Goal: Communication & Community: Answer question/provide support

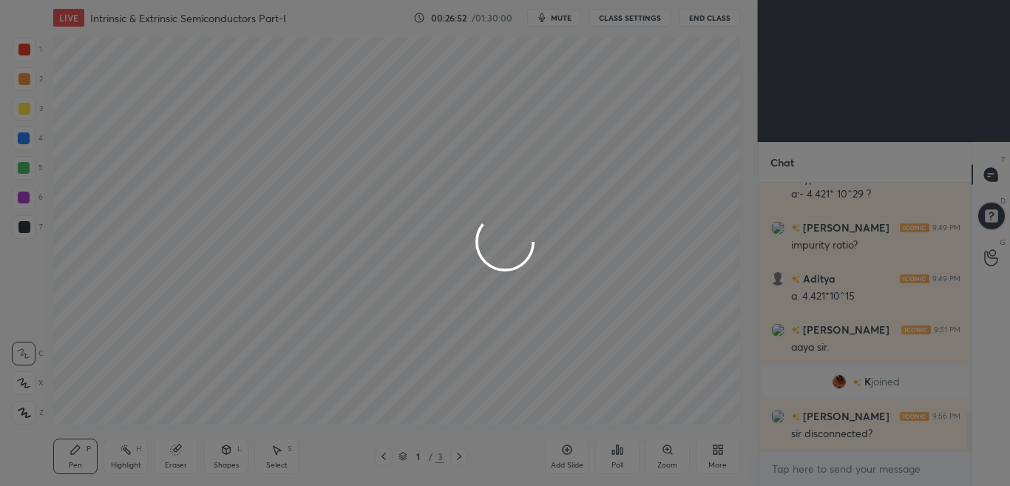
scroll to position [73527, 73220]
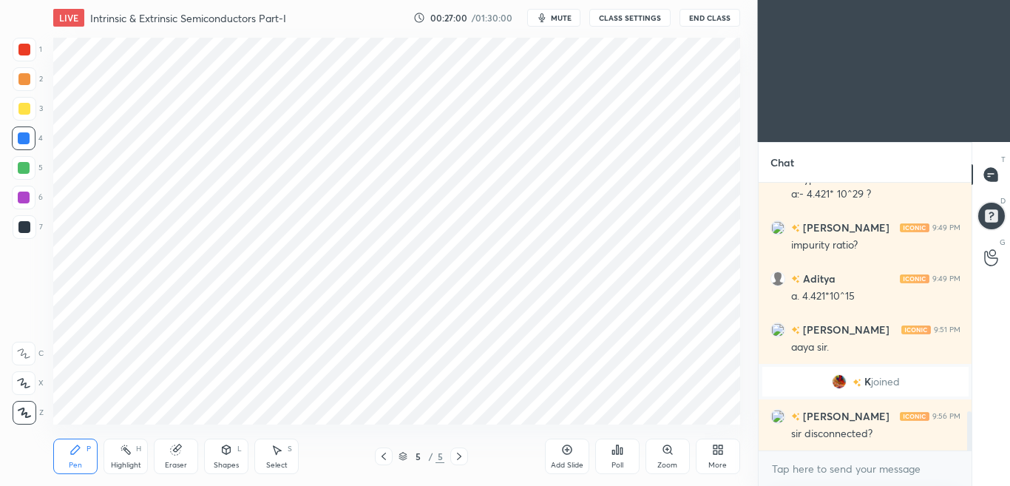
click at [716, 449] on icon at bounding box center [718, 450] width 12 height 12
click at [715, 446] on icon at bounding box center [715, 447] width 4 height 4
click at [716, 446] on icon at bounding box center [715, 447] width 4 height 4
click at [716, 450] on icon at bounding box center [715, 452] width 4 height 4
click at [715, 450] on icon at bounding box center [715, 452] width 4 height 4
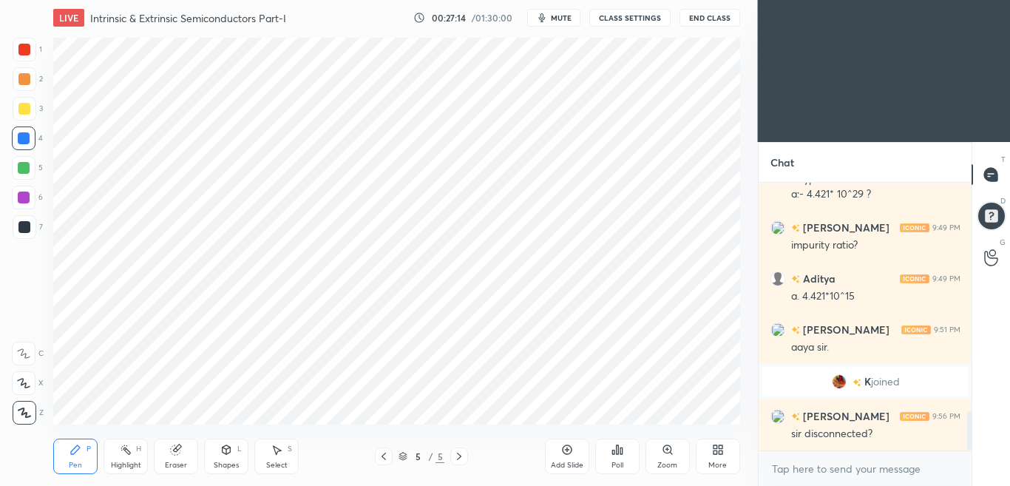
scroll to position [1603, 0]
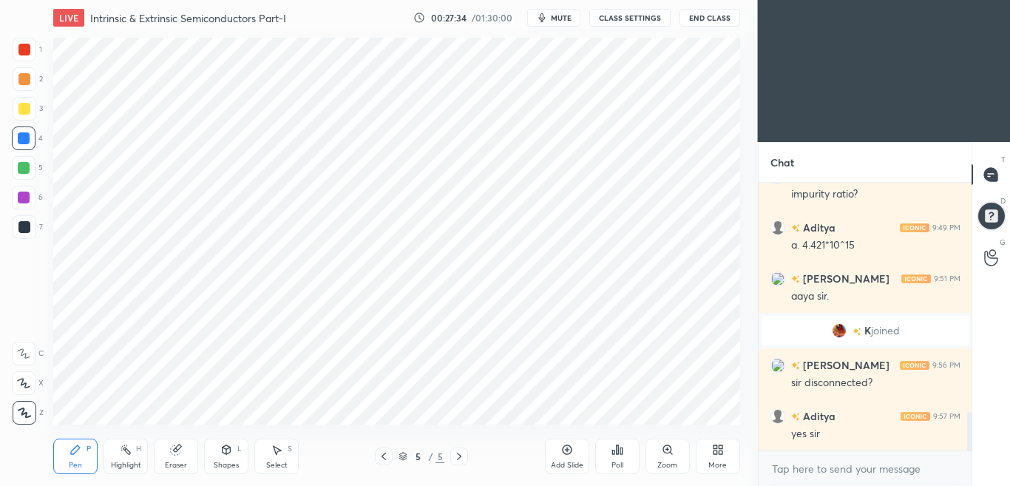
drag, startPoint x: 175, startPoint y: 460, endPoint x: 189, endPoint y: 456, distance: 14.5
click at [174, 459] on div "Eraser" at bounding box center [176, 455] width 44 height 35
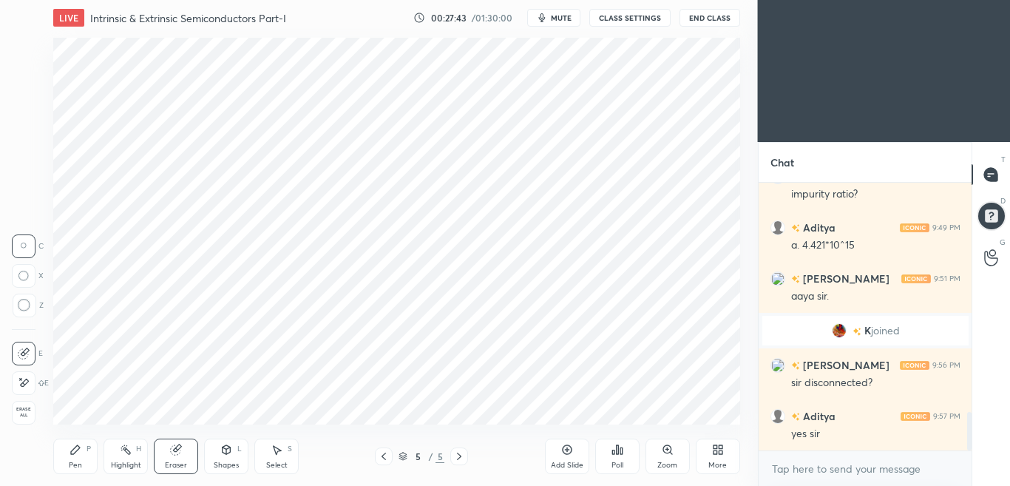
click at [720, 452] on icon at bounding box center [720, 452] width 4 height 4
click at [718, 449] on icon at bounding box center [718, 450] width 12 height 12
click at [718, 446] on icon at bounding box center [718, 450] width 12 height 12
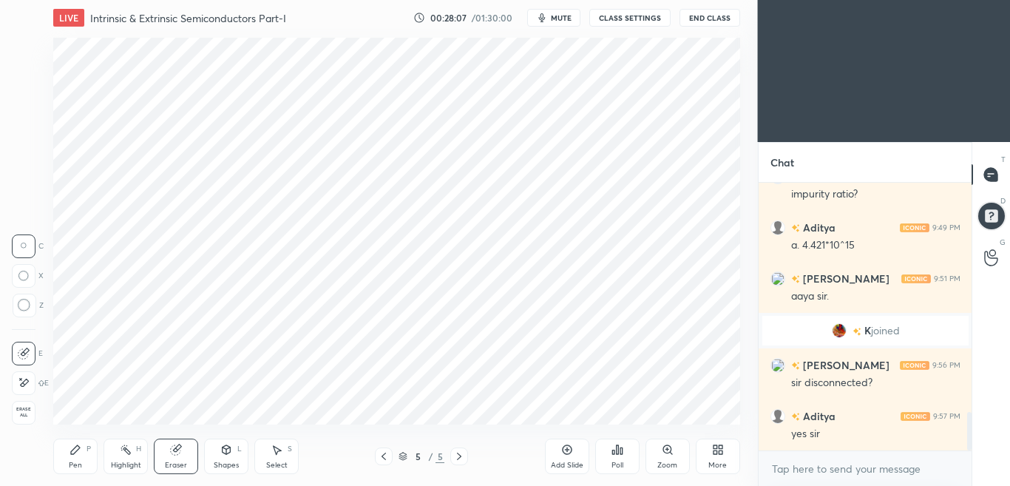
click at [76, 452] on icon at bounding box center [75, 449] width 9 height 9
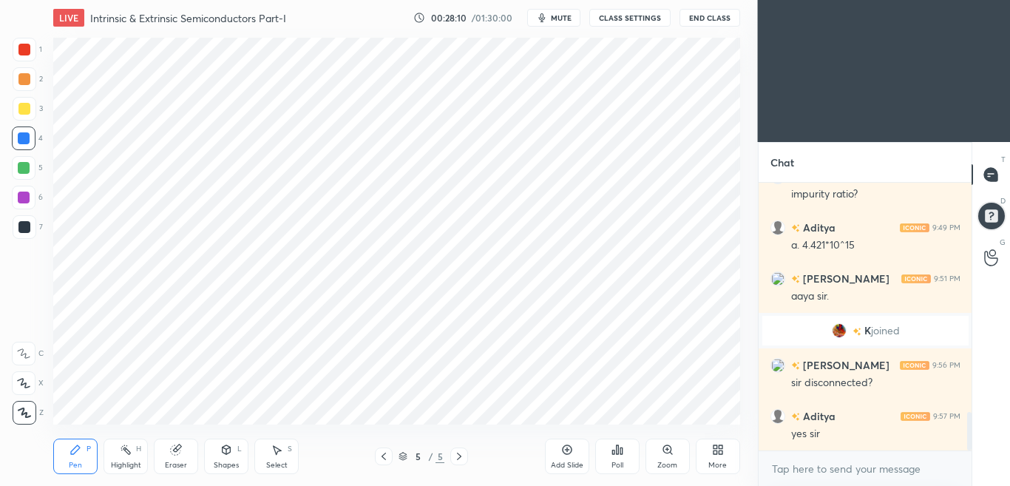
click at [21, 138] on div at bounding box center [24, 138] width 12 height 12
click at [174, 458] on div "Eraser" at bounding box center [176, 455] width 44 height 35
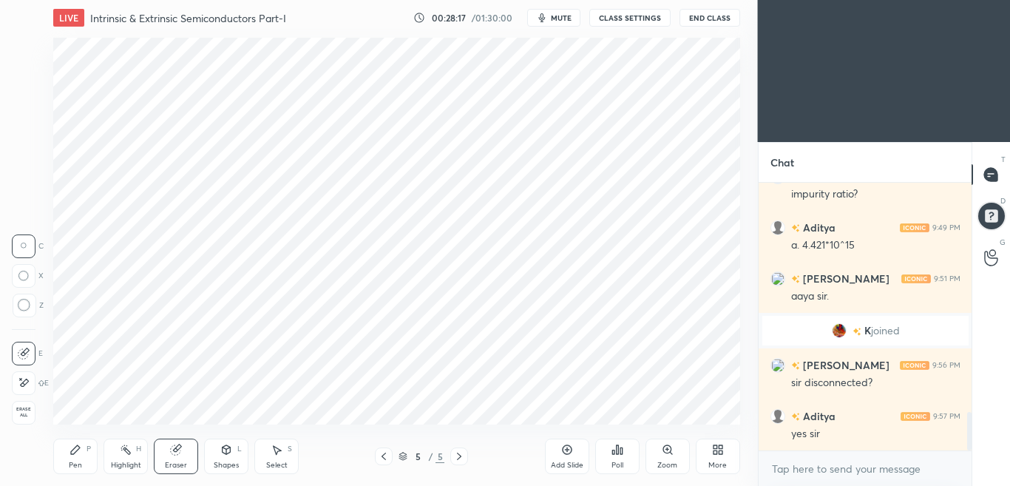
click at [78, 455] on div "Pen P" at bounding box center [75, 455] width 44 height 35
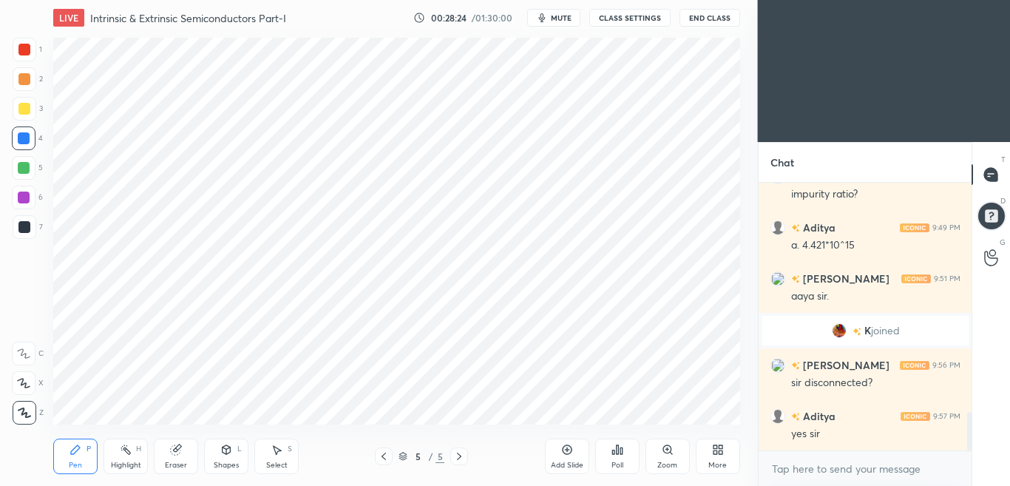
drag, startPoint x: 177, startPoint y: 452, endPoint x: 196, endPoint y: 431, distance: 28.8
click at [174, 452] on icon at bounding box center [176, 450] width 10 height 10
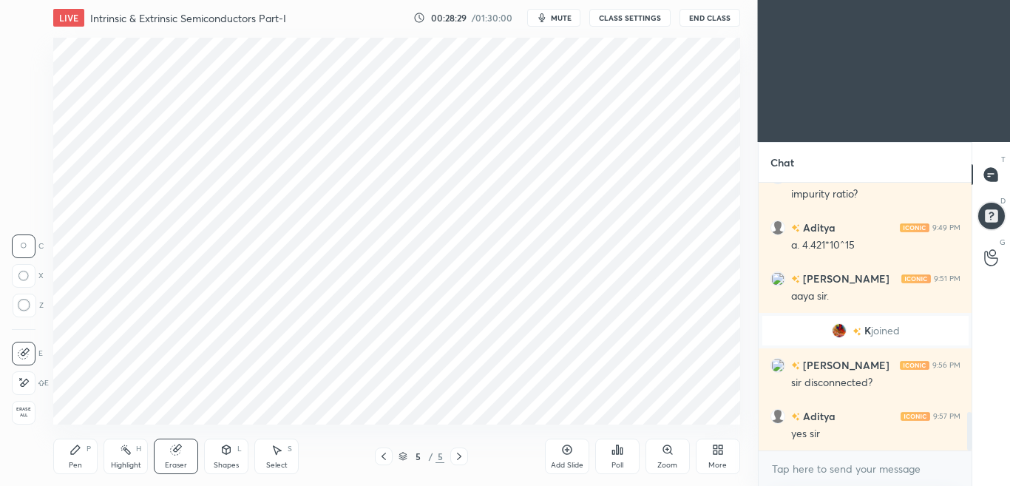
click at [75, 447] on icon at bounding box center [75, 449] width 9 height 9
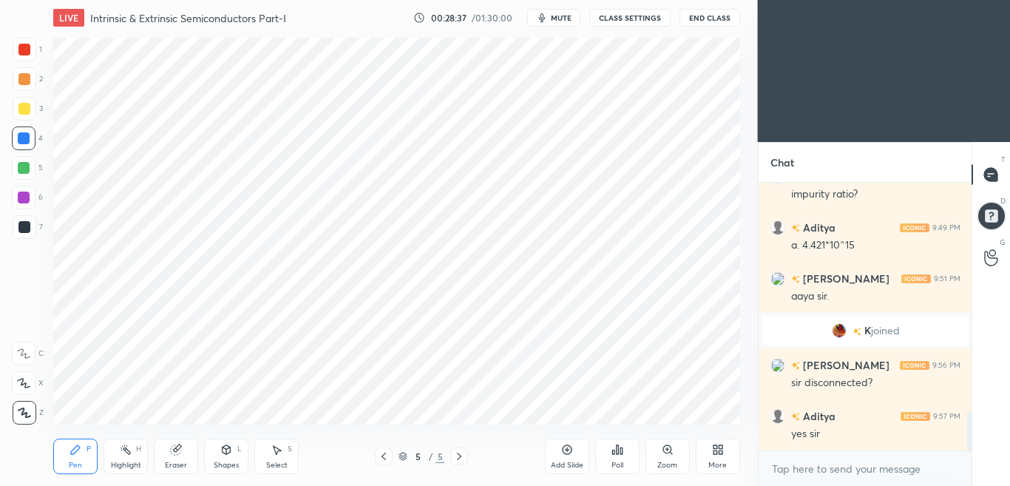
click at [172, 458] on div "Eraser" at bounding box center [176, 455] width 44 height 35
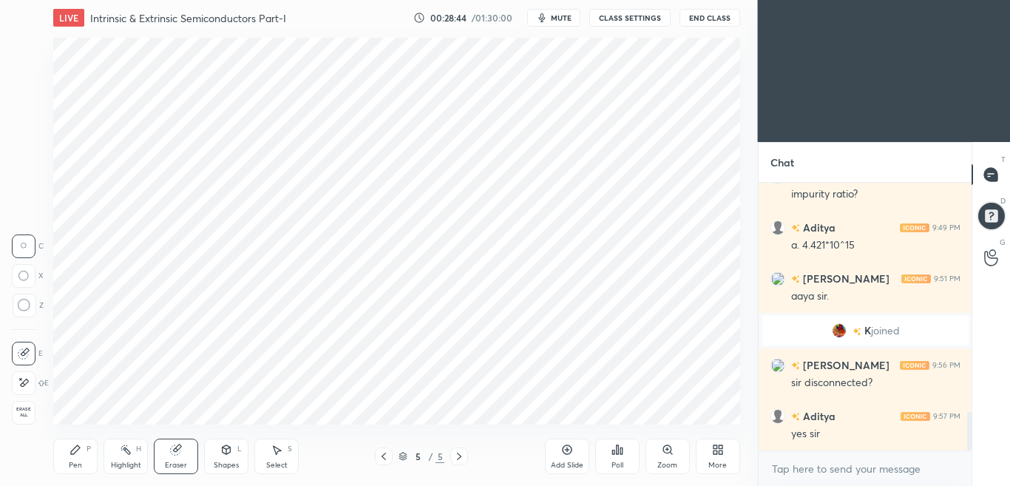
click at [72, 454] on icon at bounding box center [75, 449] width 9 height 9
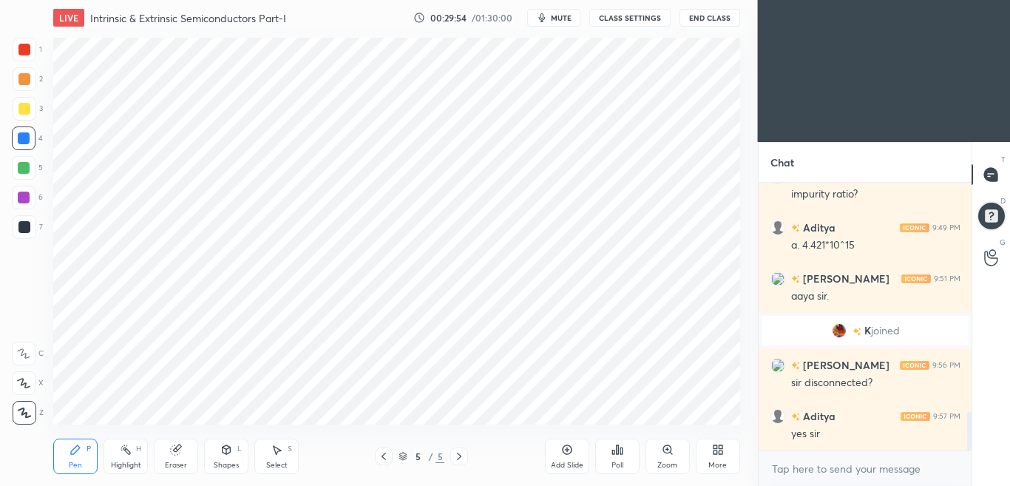
drag, startPoint x: 866, startPoint y: 421, endPoint x: 877, endPoint y: 342, distance: 79.9
drag, startPoint x: 849, startPoint y: 418, endPoint x: 834, endPoint y: 346, distance: 73.9
drag, startPoint x: 383, startPoint y: 455, endPoint x: 384, endPoint y: 471, distance: 15.5
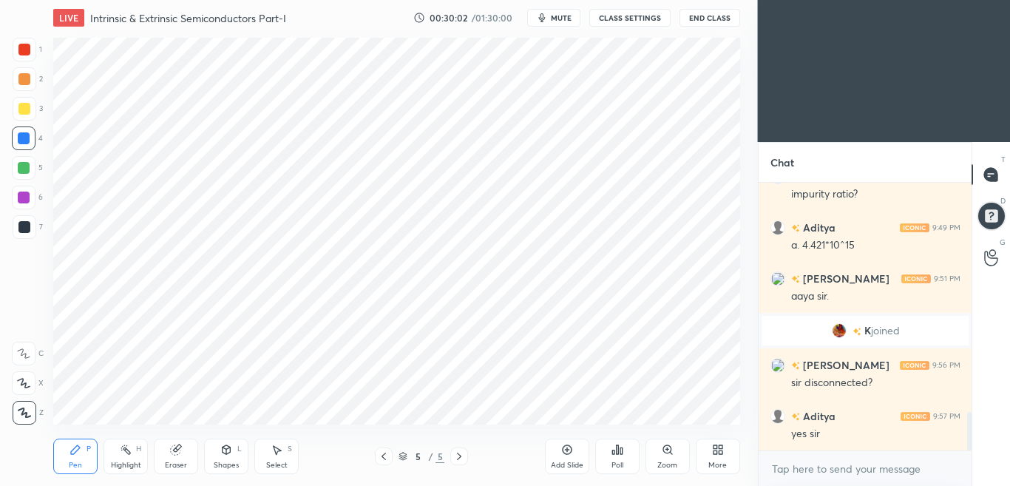
click at [383, 455] on icon at bounding box center [384, 456] width 12 height 12
click at [458, 455] on icon at bounding box center [459, 456] width 12 height 12
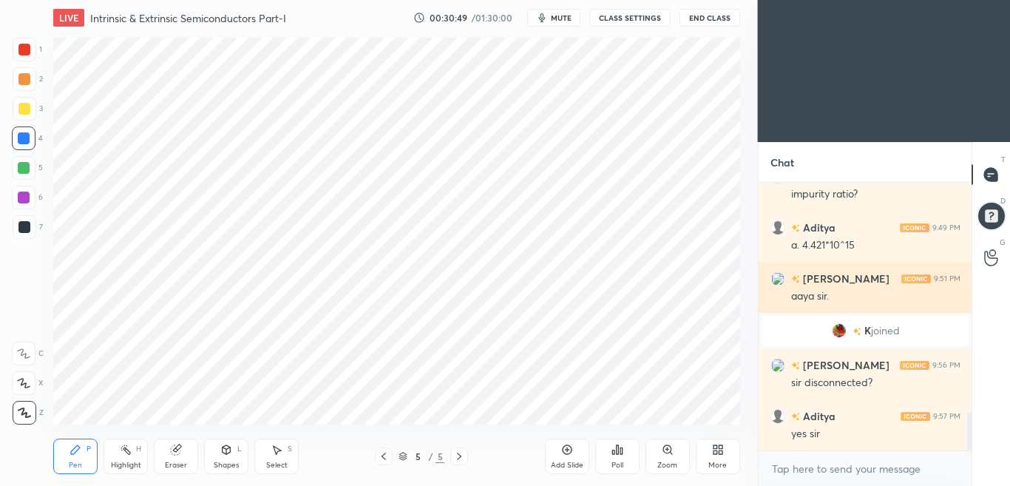
drag, startPoint x: 841, startPoint y: 395, endPoint x: 849, endPoint y: 305, distance: 89.8
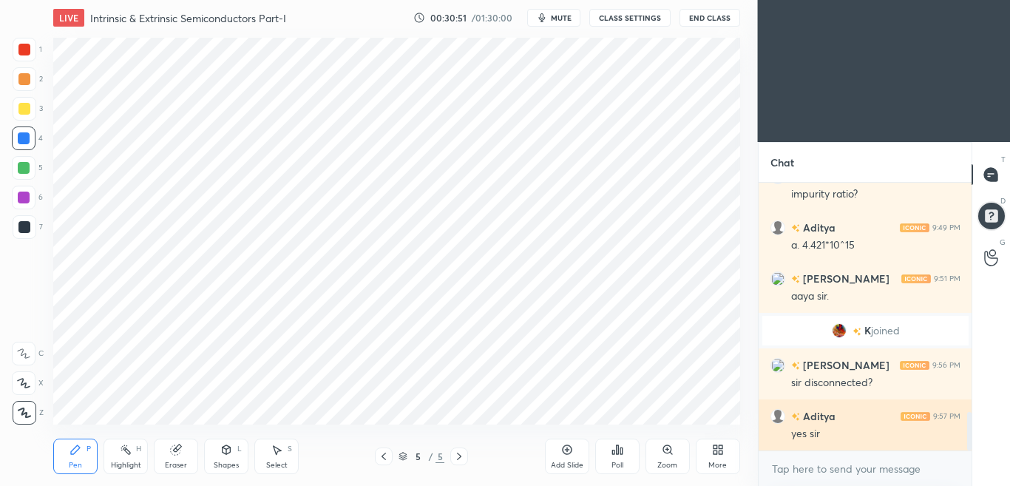
drag, startPoint x: 836, startPoint y: 384, endPoint x: 835, endPoint y: 415, distance: 31.1
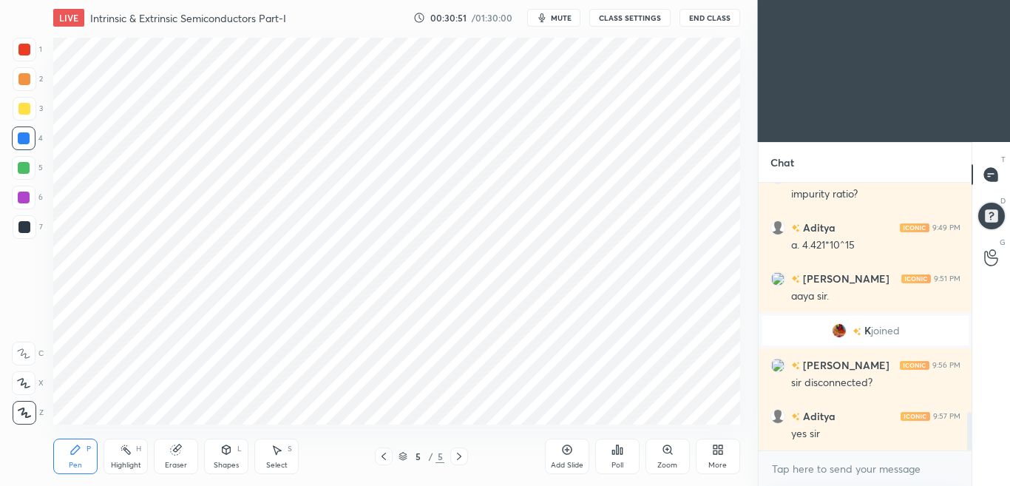
drag, startPoint x: 837, startPoint y: 341, endPoint x: 836, endPoint y: 323, distance: 17.8
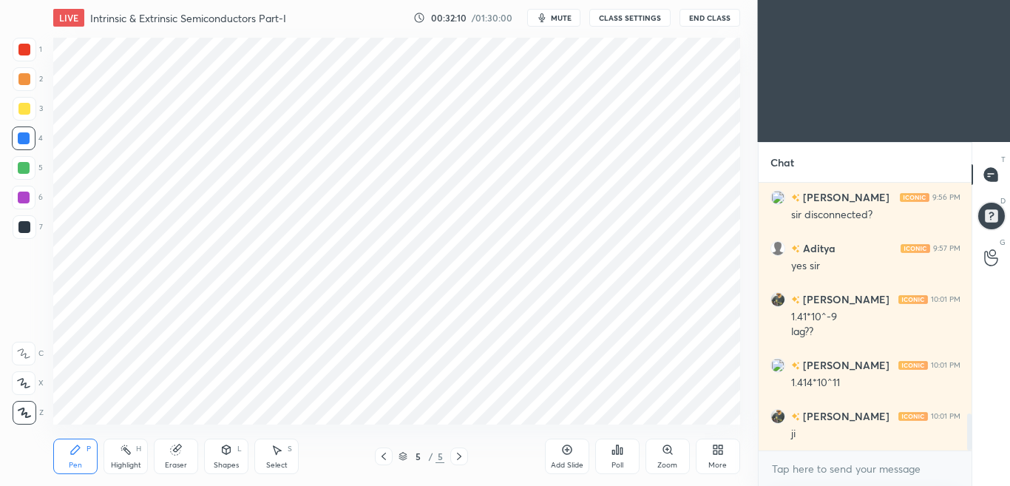
scroll to position [1735, 0]
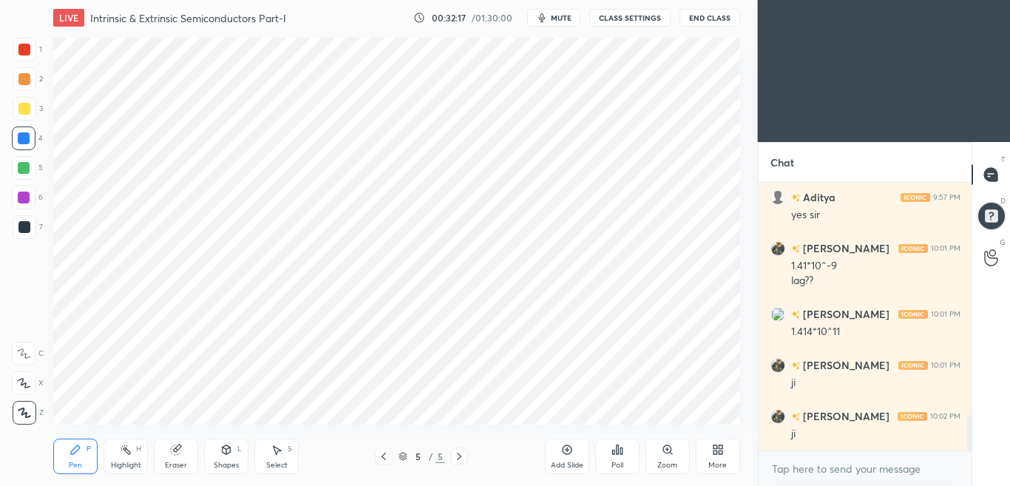
drag, startPoint x: 380, startPoint y: 455, endPoint x: 389, endPoint y: 460, distance: 9.9
click at [379, 455] on icon at bounding box center [384, 456] width 12 height 12
click at [459, 456] on icon at bounding box center [459, 456] width 12 height 12
click at [456, 458] on icon at bounding box center [459, 456] width 12 height 12
click at [563, 452] on icon at bounding box center [567, 450] width 12 height 12
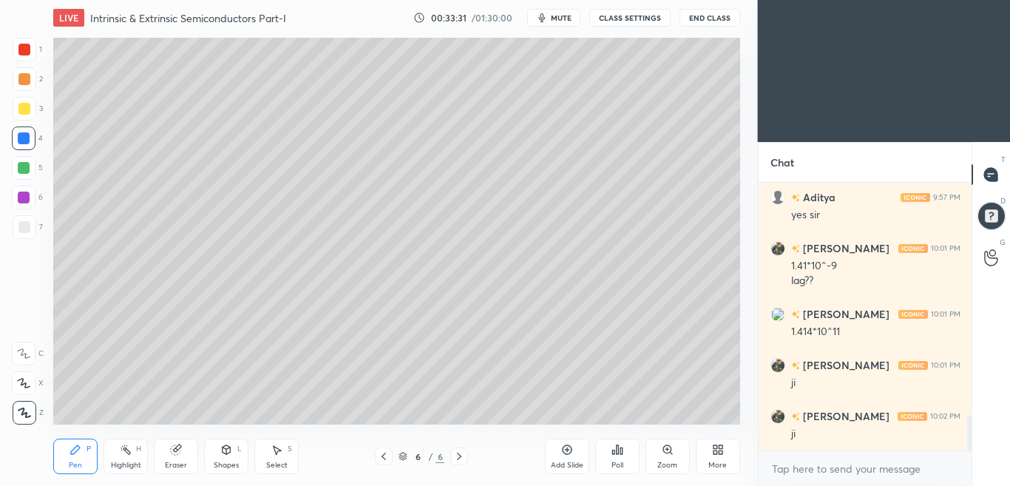
click at [25, 52] on div at bounding box center [24, 50] width 12 height 12
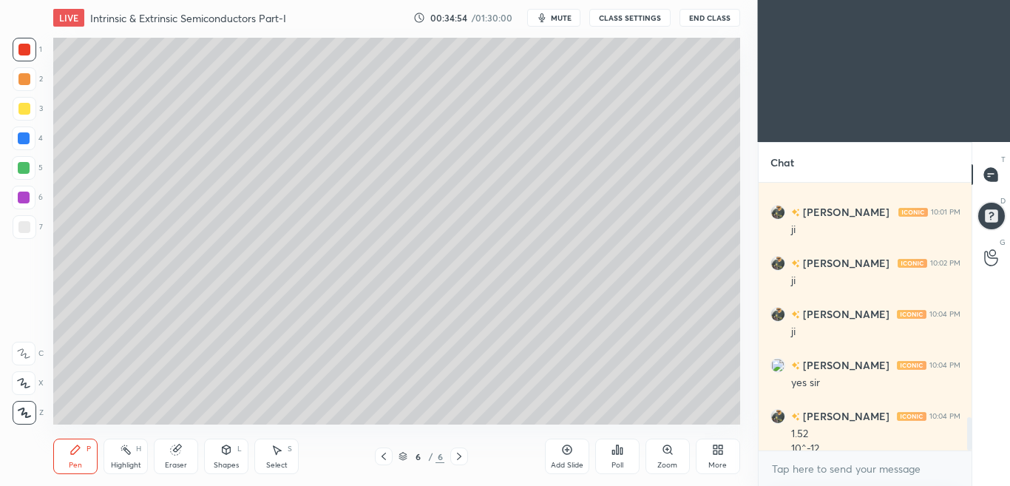
scroll to position [1903, 0]
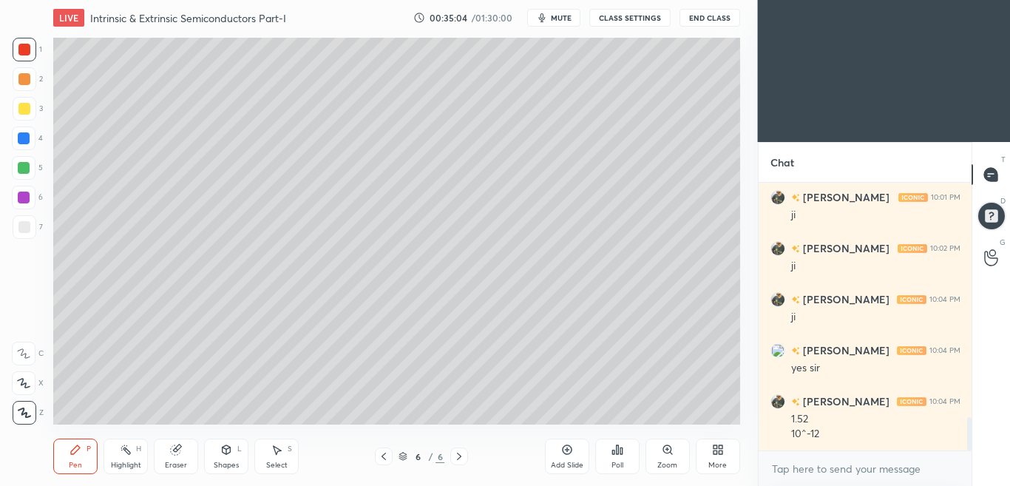
click at [175, 455] on icon at bounding box center [176, 450] width 10 height 10
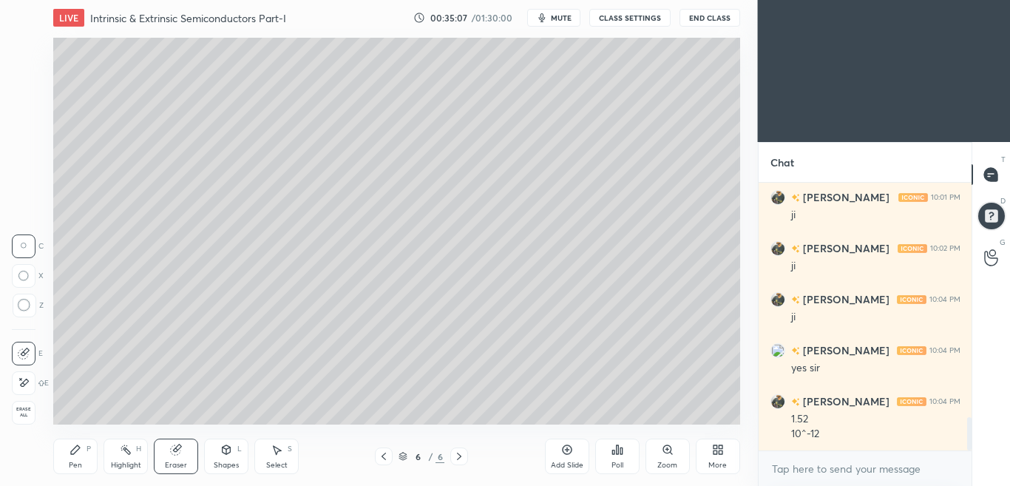
drag, startPoint x: 23, startPoint y: 379, endPoint x: 38, endPoint y: 380, distance: 14.8
click at [22, 379] on icon at bounding box center [24, 382] width 12 height 13
click at [75, 451] on icon at bounding box center [75, 449] width 9 height 9
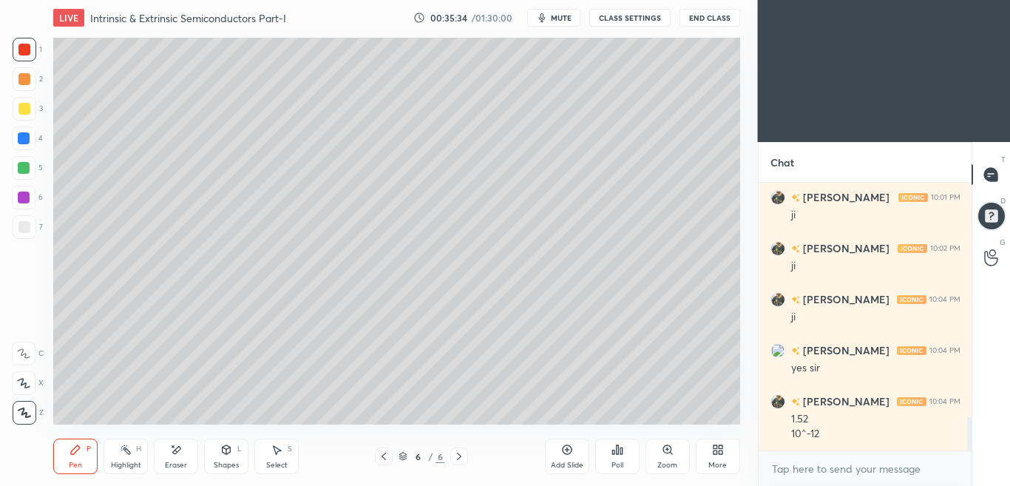
click at [175, 455] on icon at bounding box center [176, 450] width 12 height 13
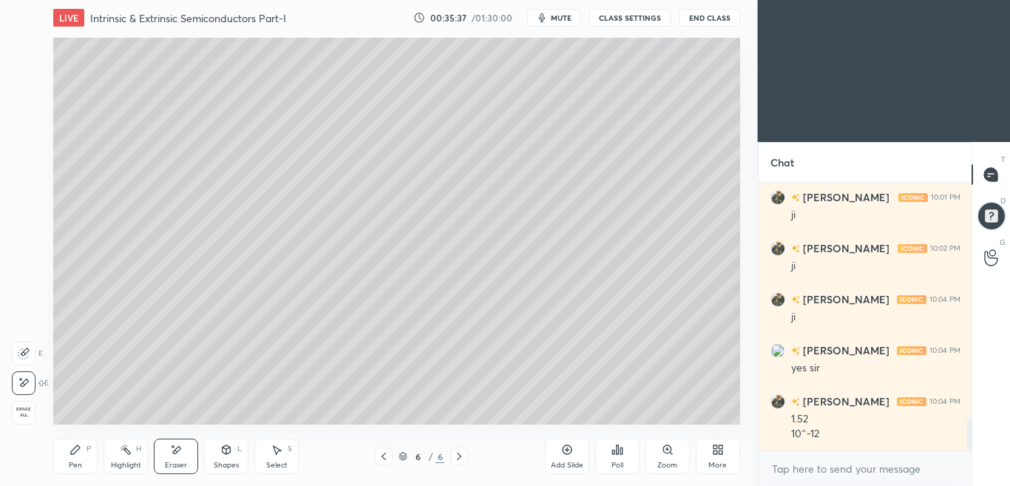
click at [75, 450] on icon at bounding box center [75, 449] width 9 height 9
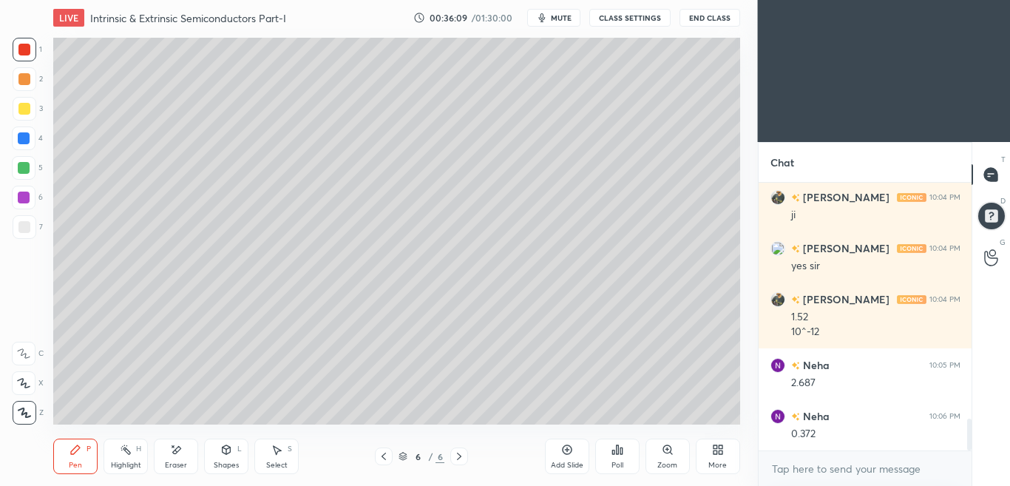
scroll to position [2056, 0]
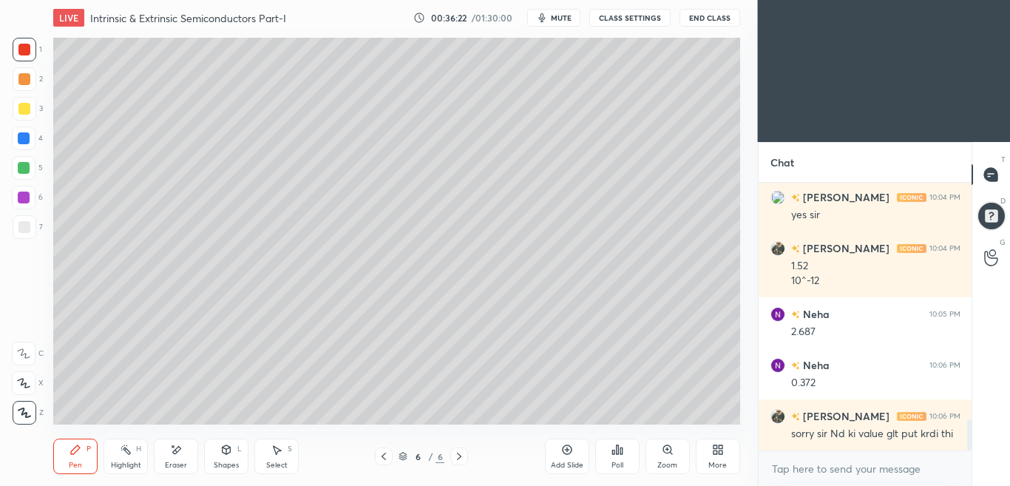
click at [173, 456] on div "Eraser" at bounding box center [176, 455] width 44 height 35
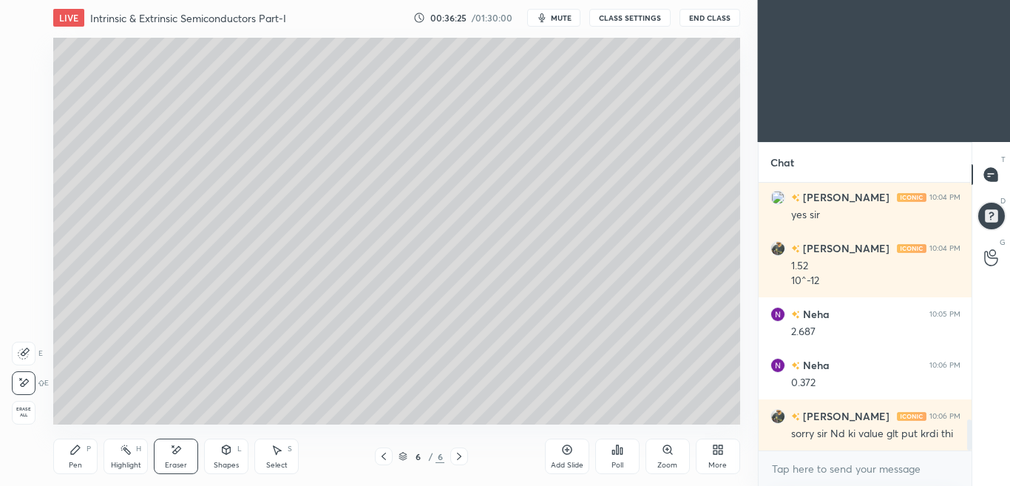
drag, startPoint x: 86, startPoint y: 453, endPoint x: 149, endPoint y: 429, distance: 67.4
click at [86, 454] on div "Pen P" at bounding box center [75, 455] width 44 height 35
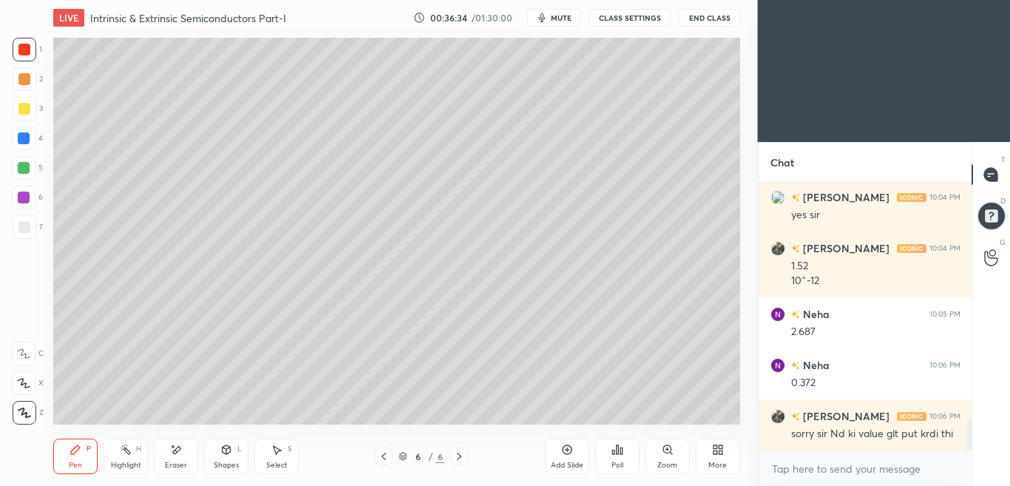
drag, startPoint x: 460, startPoint y: 458, endPoint x: 500, endPoint y: 457, distance: 39.9
click at [458, 456] on icon at bounding box center [459, 456] width 12 height 12
click at [563, 455] on div "Add Slide" at bounding box center [567, 455] width 44 height 35
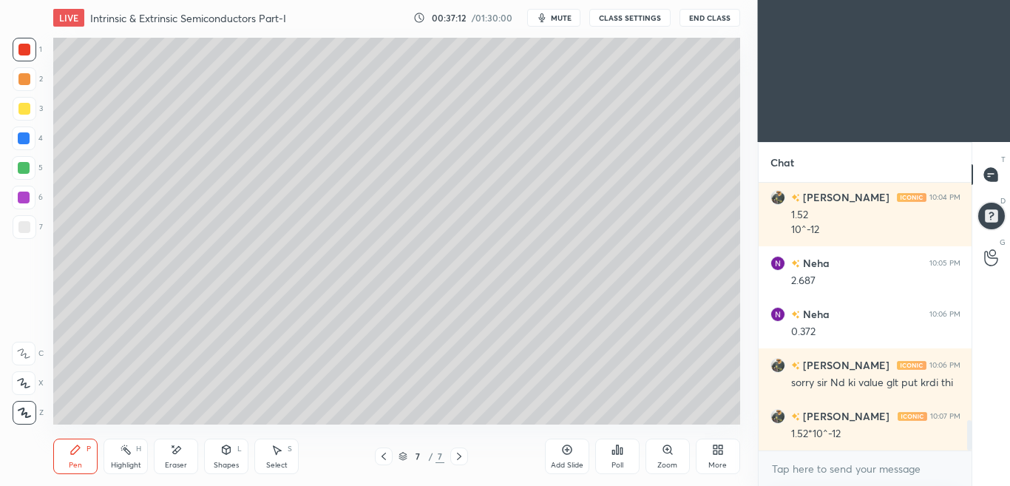
click at [221, 458] on div "Shapes L" at bounding box center [226, 455] width 44 height 35
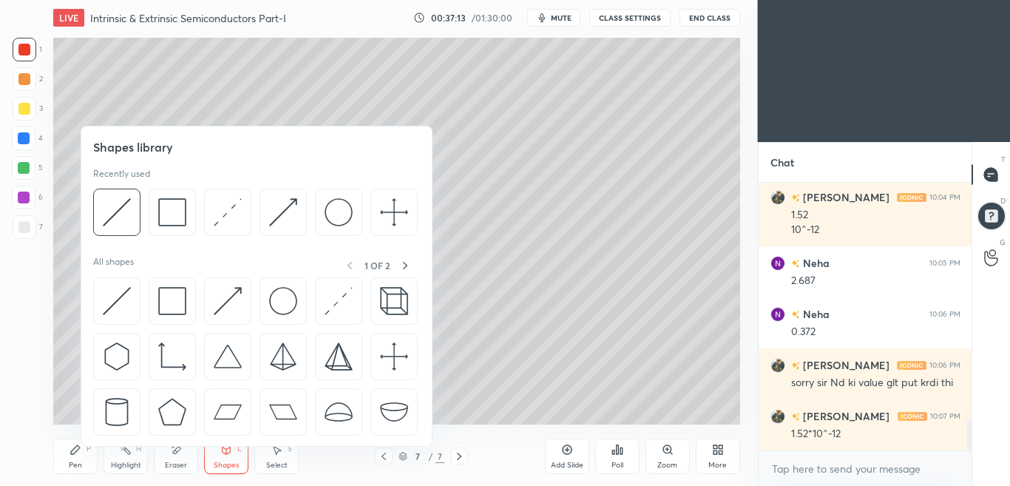
click at [179, 451] on icon at bounding box center [176, 450] width 12 height 13
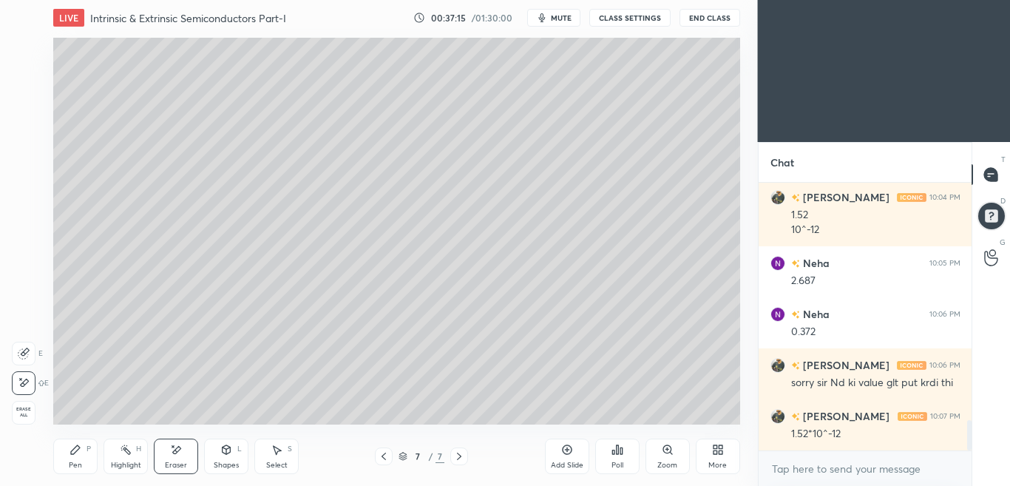
click at [715, 449] on icon at bounding box center [718, 450] width 12 height 12
click at [718, 451] on icon at bounding box center [718, 450] width 12 height 12
click at [73, 452] on icon at bounding box center [75, 449] width 9 height 9
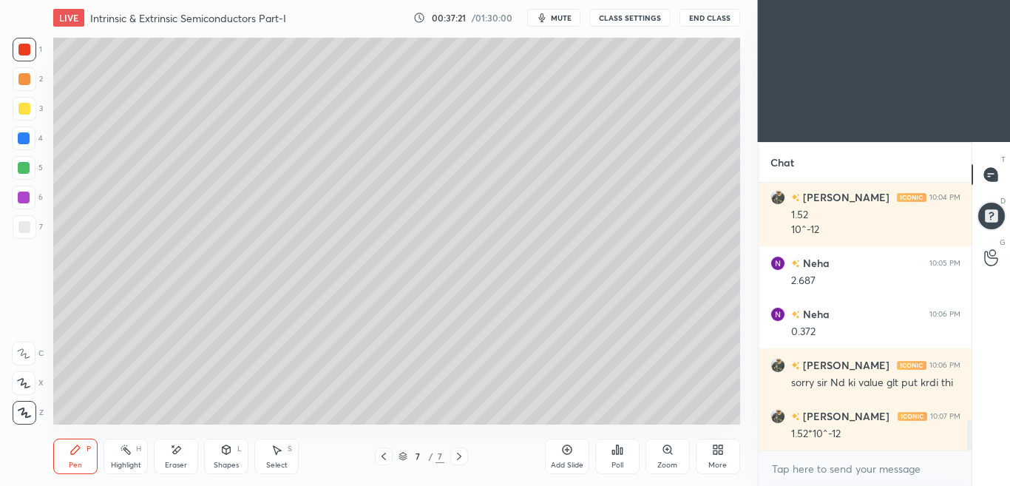
click at [169, 453] on div "Eraser" at bounding box center [176, 455] width 44 height 35
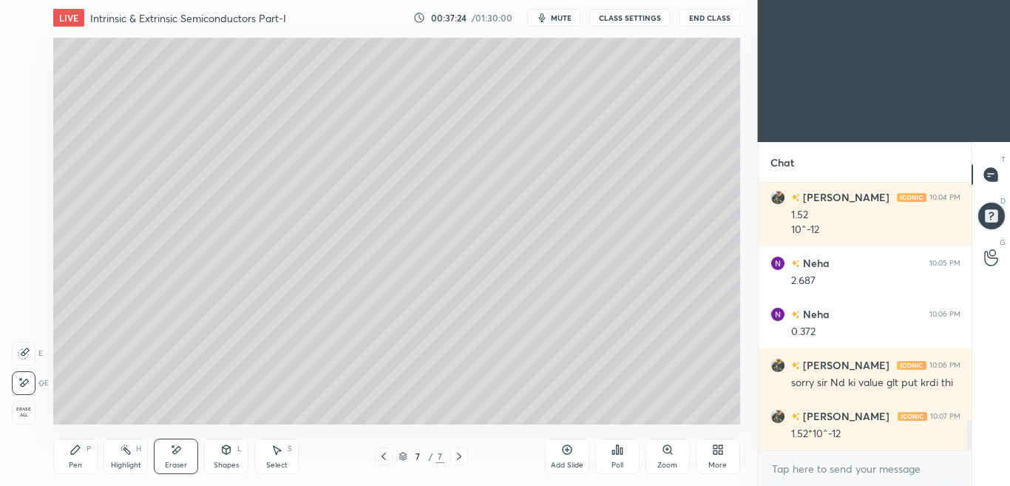
drag, startPoint x: 72, startPoint y: 452, endPoint x: 79, endPoint y: 455, distance: 8.0
click at [70, 451] on icon at bounding box center [75, 450] width 12 height 12
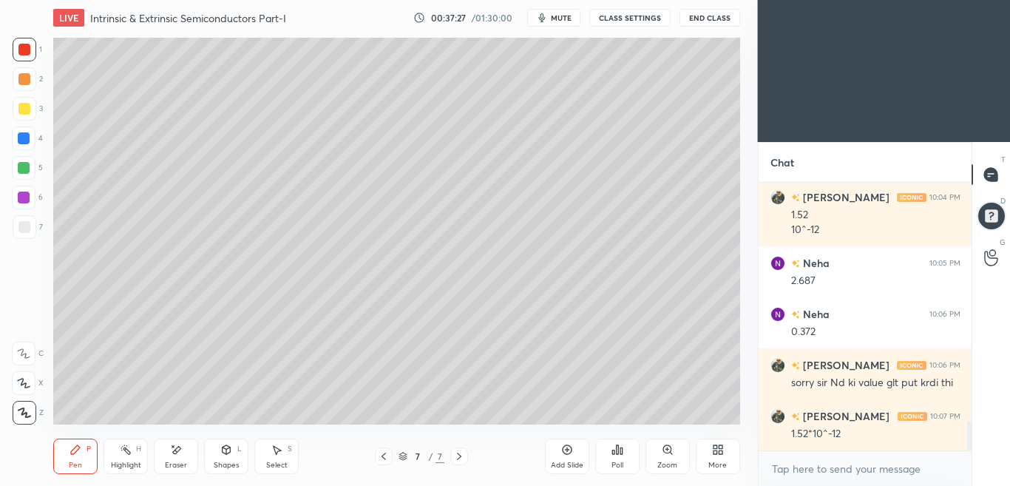
scroll to position [2158, 0]
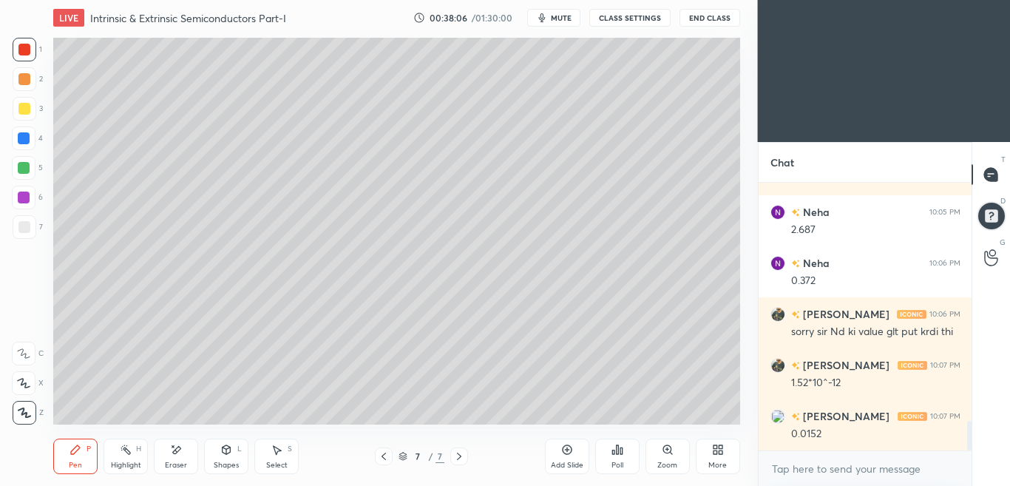
click at [183, 453] on div "Eraser" at bounding box center [176, 455] width 44 height 35
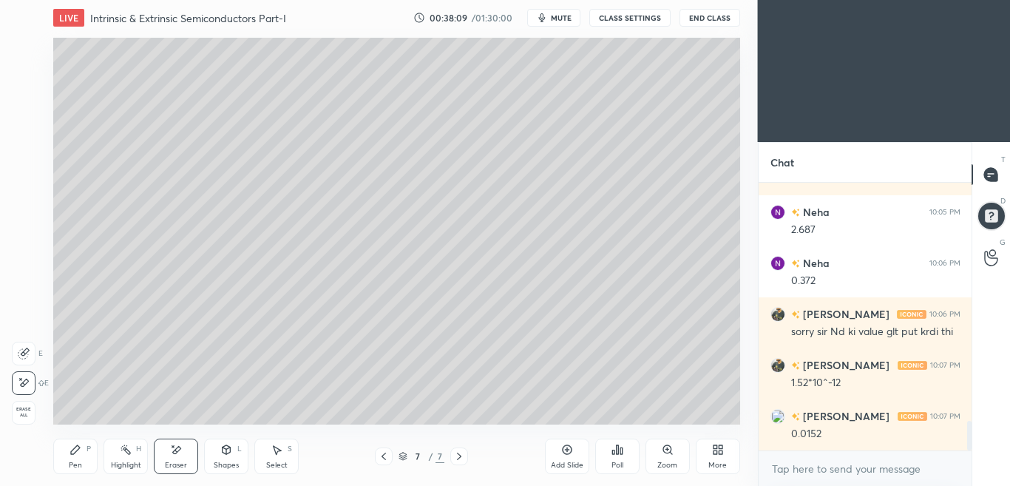
click at [74, 450] on icon at bounding box center [75, 449] width 9 height 9
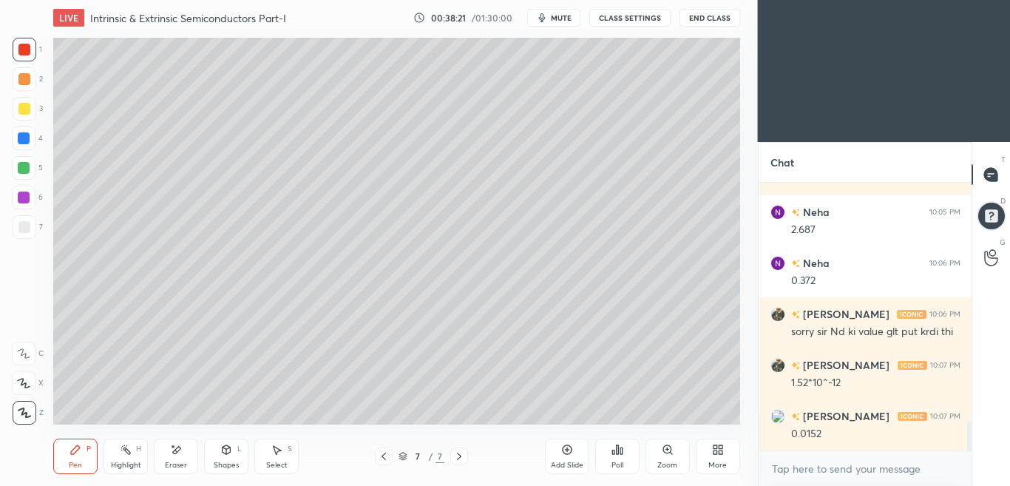
scroll to position [2209, 0]
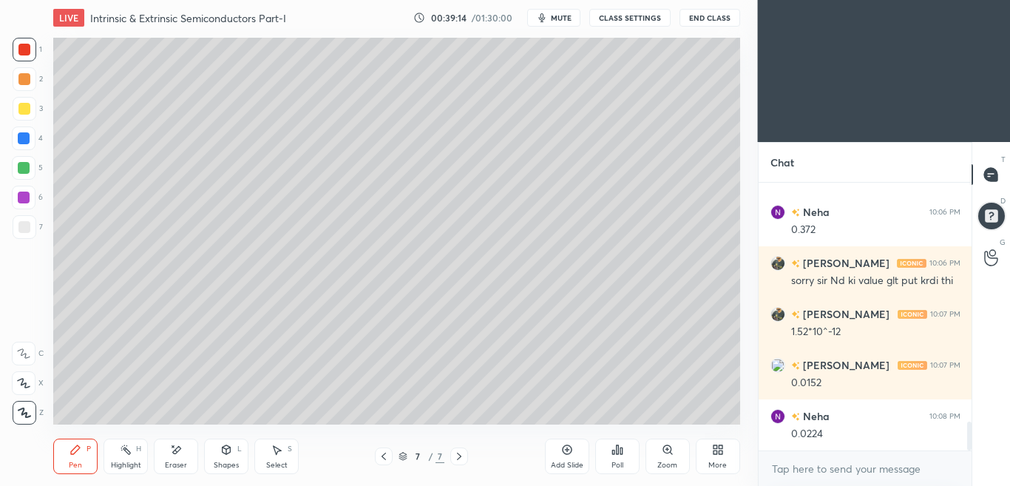
click at [384, 454] on icon at bounding box center [384, 456] width 12 height 12
click at [458, 457] on icon at bounding box center [459, 456] width 12 height 12
click at [380, 456] on icon at bounding box center [384, 456] width 12 height 12
click at [457, 456] on icon at bounding box center [459, 456] width 12 height 12
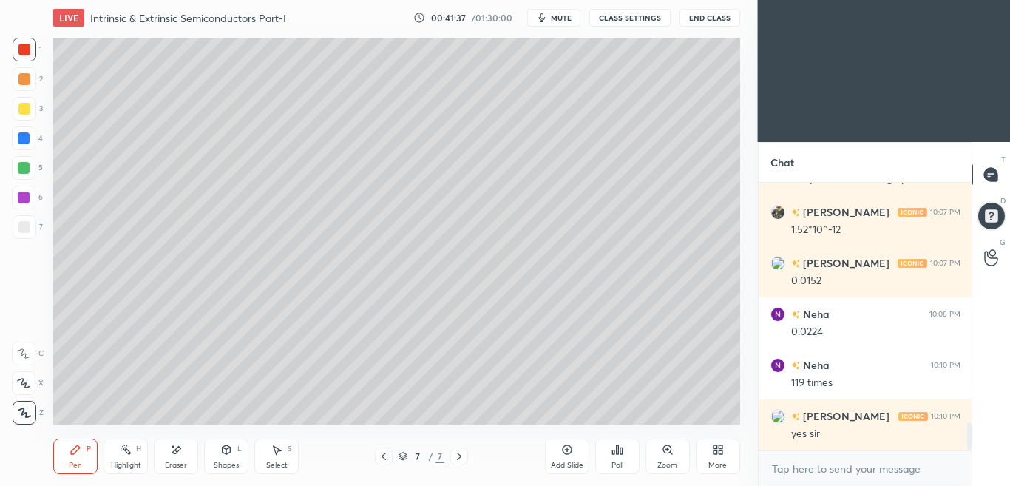
scroll to position [2362, 0]
